Goal: Navigation & Orientation: Understand site structure

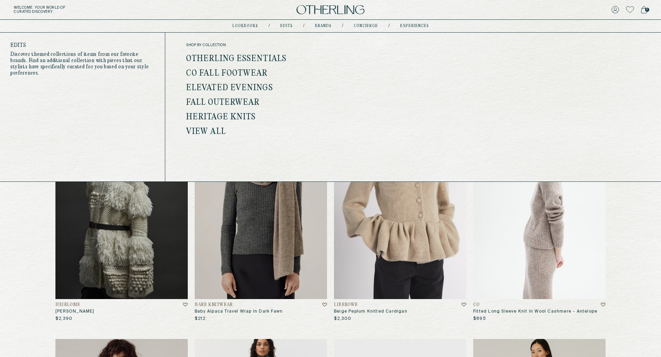
click at [268, 54] on link "Otherling Essentials" at bounding box center [236, 58] width 100 height 9
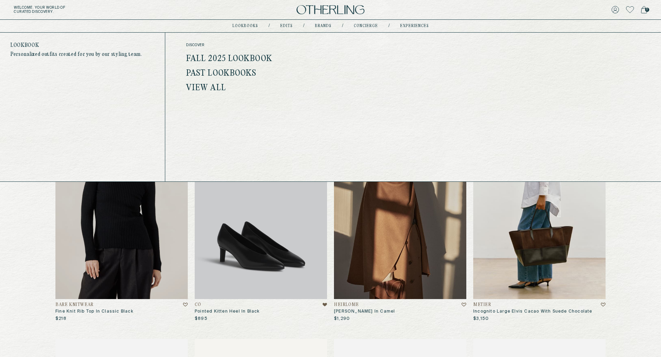
click at [229, 55] on link "Fall 2025 Lookbook" at bounding box center [229, 58] width 86 height 9
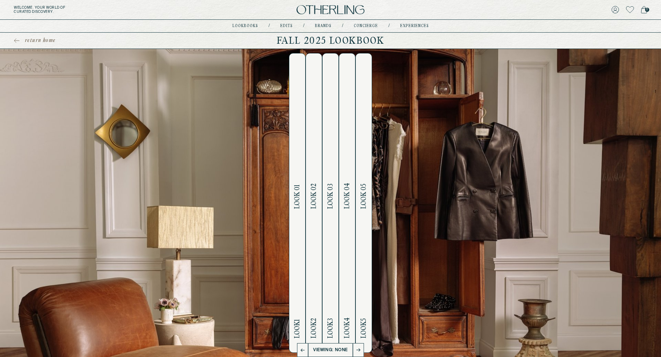
click at [294, 261] on h2 "Look 1 Look 01" at bounding box center [298, 202] width 8 height 299
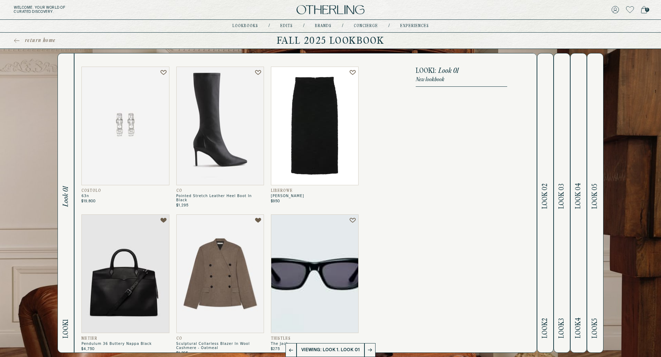
click at [549, 255] on h2 "Look 2 Look 02" at bounding box center [545, 202] width 8 height 299
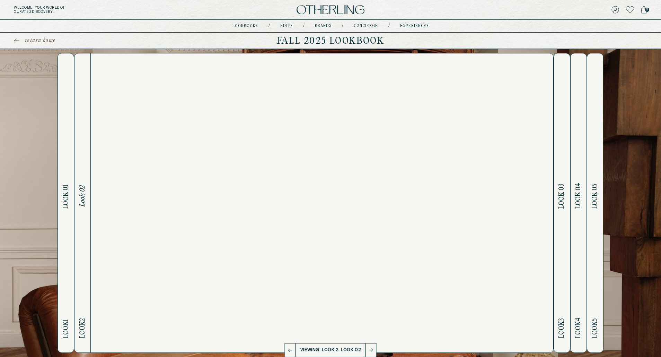
click at [561, 255] on h2 "Look 3 Look 03" at bounding box center [562, 202] width 8 height 299
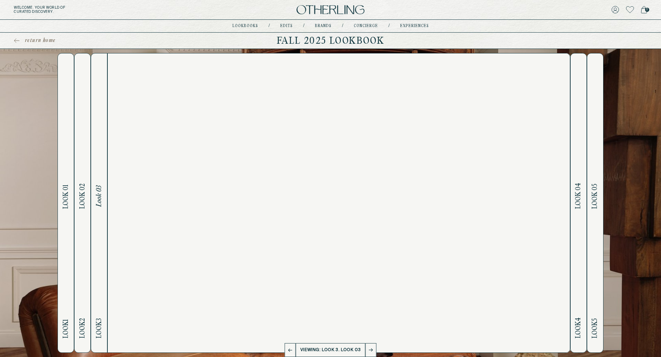
click at [580, 256] on h2 "Look 4 Look 04" at bounding box center [579, 202] width 8 height 299
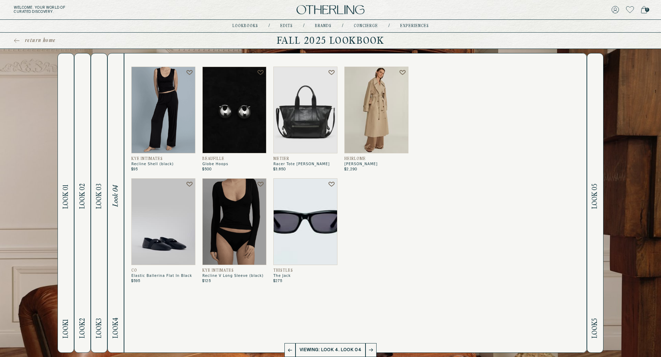
click at [596, 257] on h2 "Look 5 Look 05" at bounding box center [595, 202] width 8 height 299
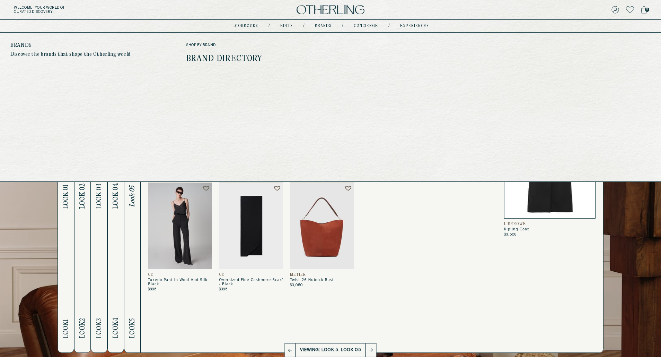
click at [240, 54] on div "shop by brand Brand Directory" at bounding box center [263, 53] width 155 height 20
click at [241, 58] on link "Brand Directory" at bounding box center [224, 58] width 77 height 9
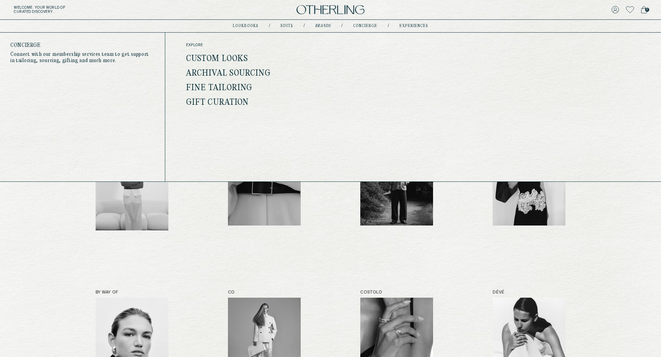
click at [219, 84] on link "View all" at bounding box center [206, 88] width 40 height 9
